Goal: Register for event/course

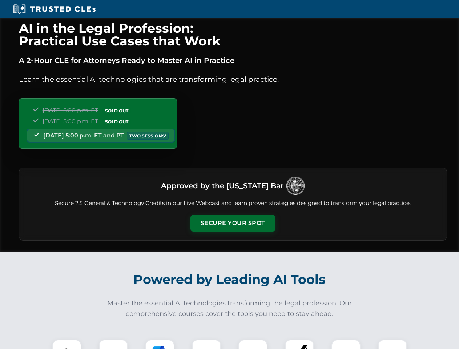
click at [233, 223] on button "Secure Your Spot" at bounding box center [232, 223] width 85 height 17
click at [67, 344] on img at bounding box center [66, 353] width 21 height 21
click at [113, 344] on div at bounding box center [113, 353] width 29 height 29
click at [160, 344] on div at bounding box center [159, 353] width 29 height 29
